Goal: Task Accomplishment & Management: Manage account settings

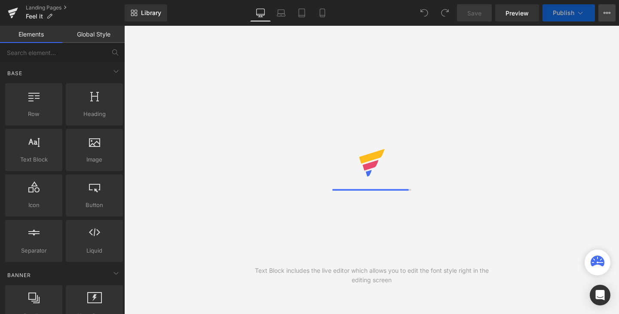
click at [608, 13] on icon at bounding box center [608, 13] width 2 height 2
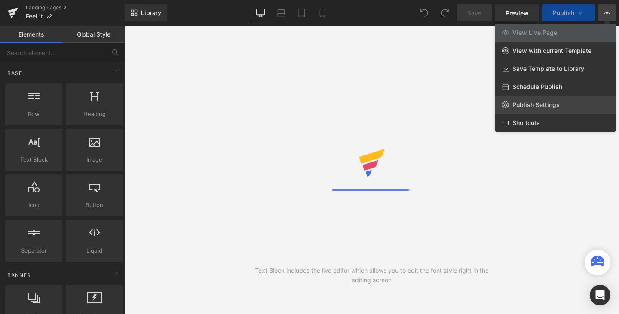
click at [562, 103] on link "Publish Settings" at bounding box center [556, 105] width 120 height 18
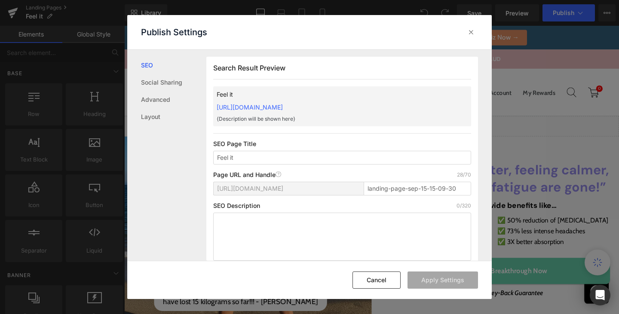
scroll to position [0, 0]
click at [273, 153] on input "Feel it" at bounding box center [342, 158] width 258 height 14
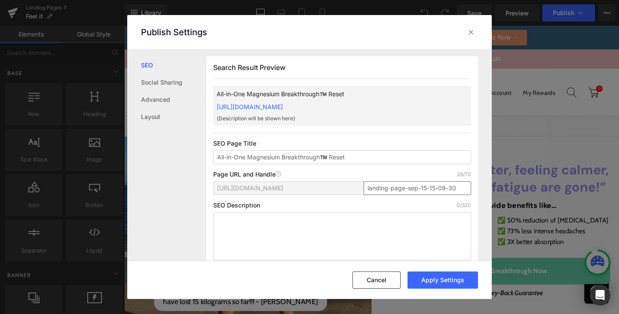
type input "All-in-One Magnesium Breakthrough™️ Reset"
drag, startPoint x: 364, startPoint y: 190, endPoint x: 465, endPoint y: 184, distance: 102.1
click at [465, 184] on input "landing-page-sep-15-15-09-30" at bounding box center [418, 189] width 108 height 14
type input "magnesium-reset"
click at [448, 279] on button "Apply Settings" at bounding box center [443, 280] width 71 height 17
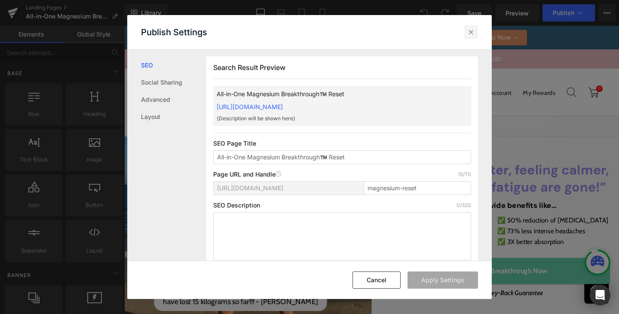
click at [474, 34] on icon at bounding box center [471, 32] width 9 height 9
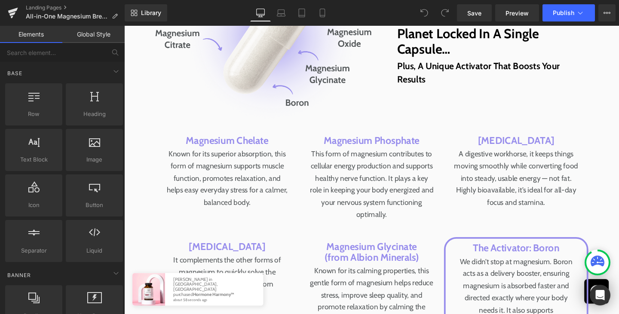
scroll to position [3015, 0]
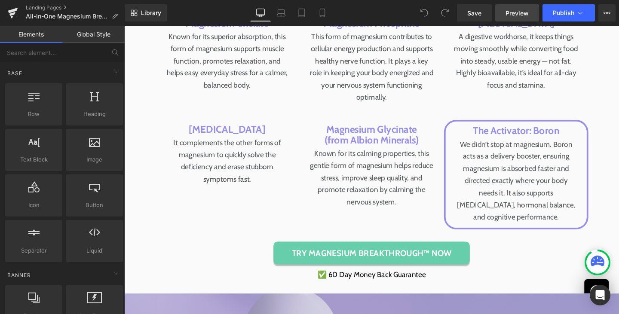
click at [536, 12] on link "Preview" at bounding box center [518, 12] width 44 height 17
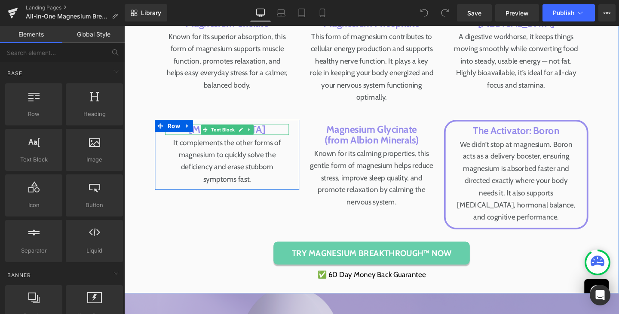
scroll to position [3149, 0]
